Goal: Check status: Check status

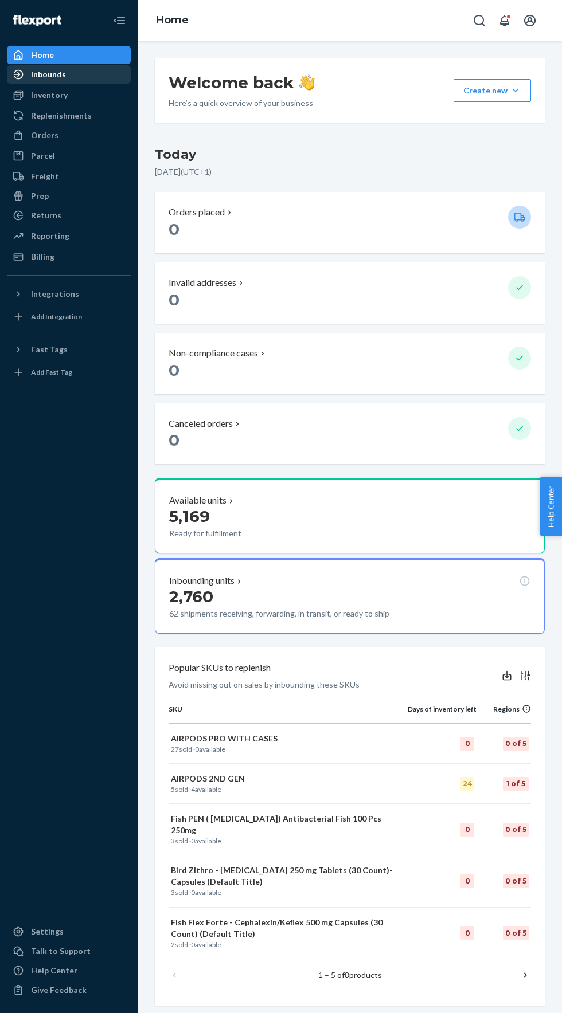
click at [41, 81] on div "Inbounds" at bounding box center [69, 74] width 122 height 16
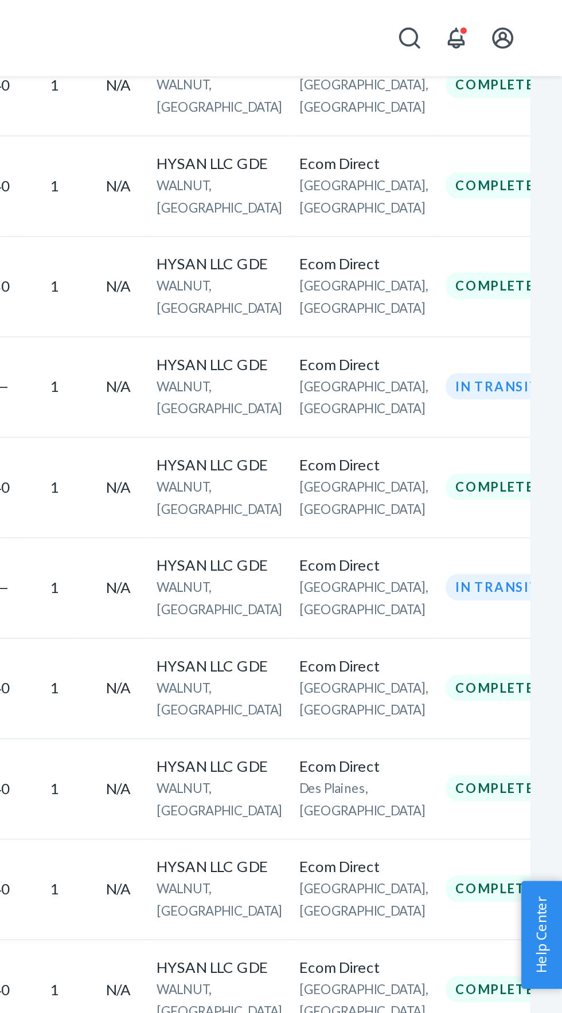
scroll to position [2763, 0]
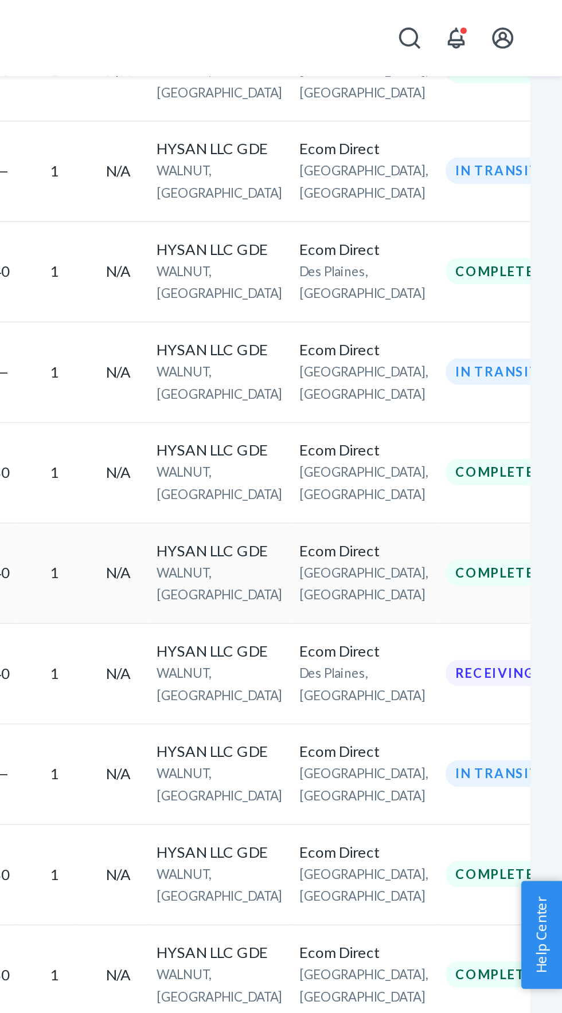
click at [462, 283] on td "Ecom Direct [GEOGRAPHIC_DATA], [GEOGRAPHIC_DATA]" at bounding box center [454, 310] width 79 height 54
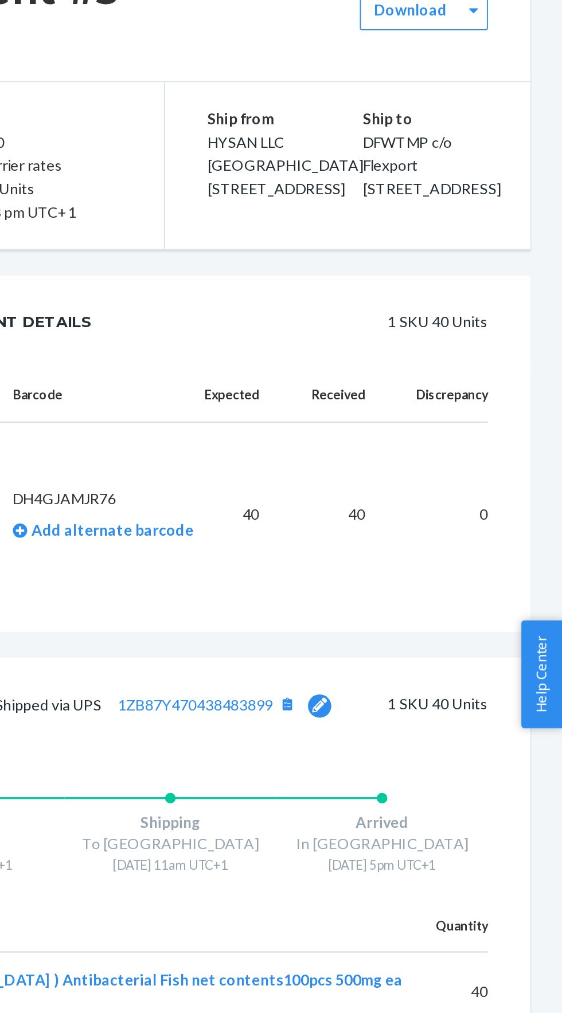
scroll to position [81, 0]
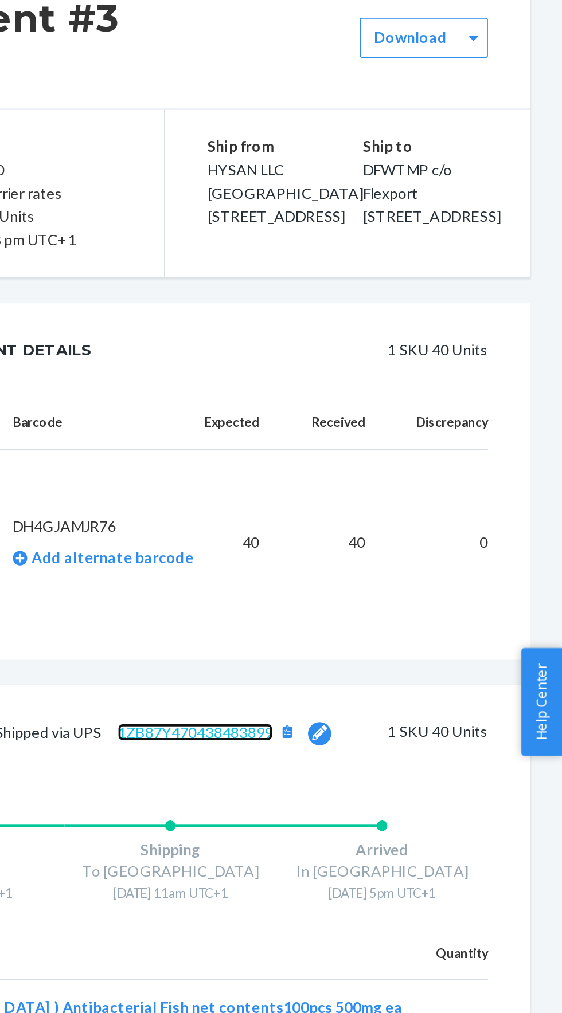
click at [367, 518] on link "1ZB87Y470438483899" at bounding box center [363, 523] width 84 height 10
